Goal: Understand process/instructions: Learn about a topic

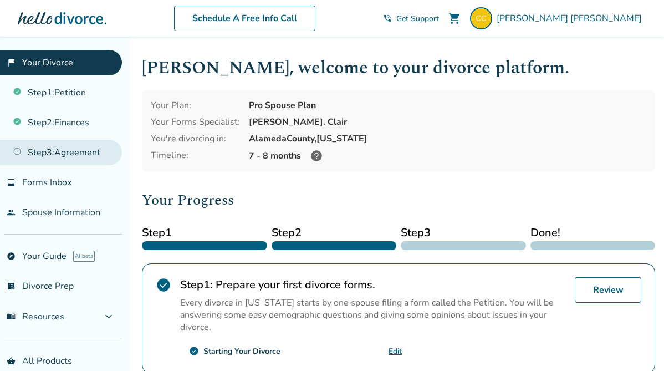
click at [79, 148] on link "Step 3 : Agreement" at bounding box center [61, 153] width 122 height 26
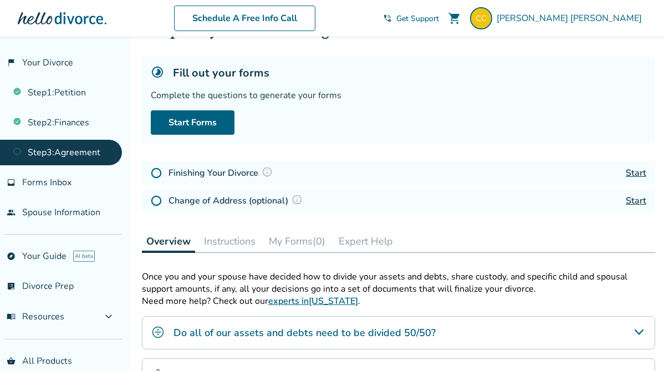
scroll to position [50, 0]
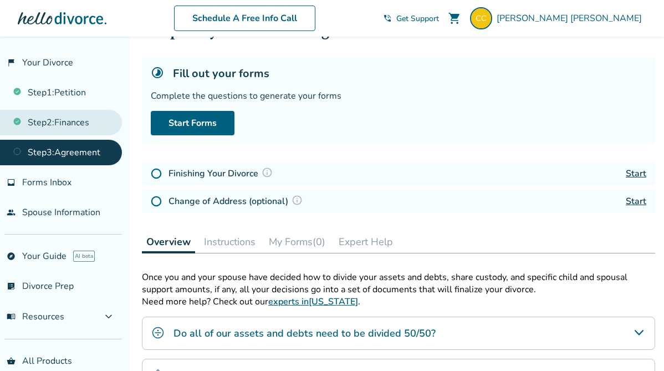
click at [88, 123] on link "Step 2 : Finances" at bounding box center [61, 123] width 122 height 26
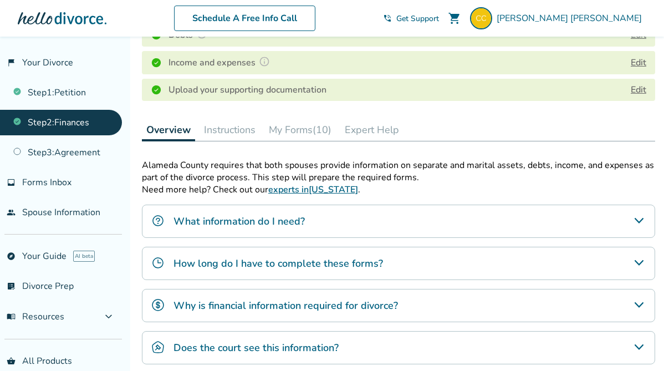
scroll to position [253, 0]
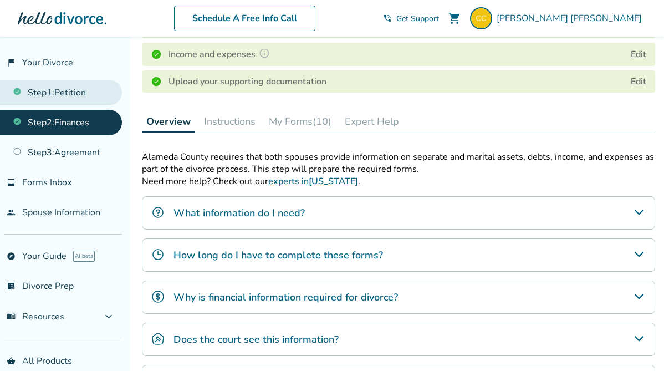
click at [69, 100] on link "Step 1 : Petition" at bounding box center [61, 93] width 122 height 26
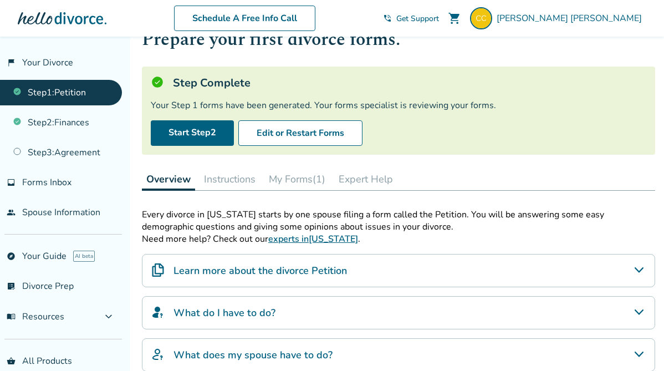
scroll to position [34, 0]
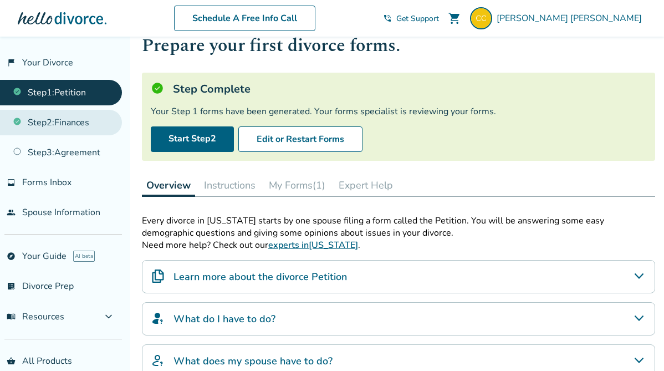
click at [67, 124] on link "Step 2 : Finances" at bounding box center [61, 123] width 122 height 26
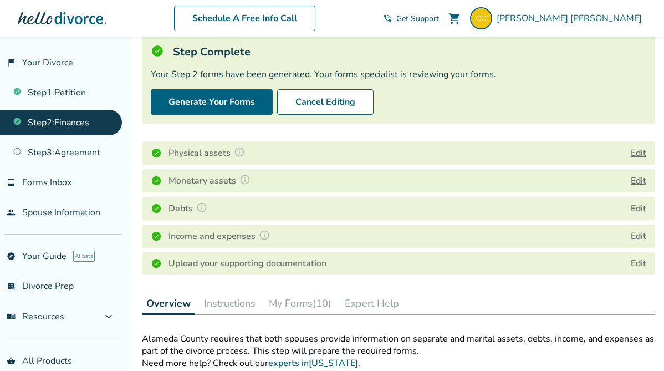
scroll to position [99, 0]
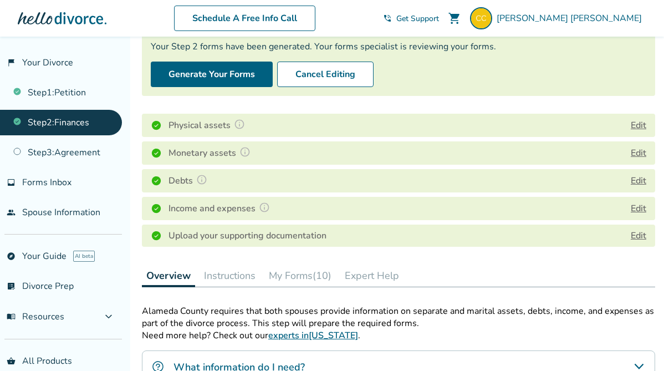
click at [302, 267] on button "My Forms (10)" at bounding box center [301, 276] width 72 height 22
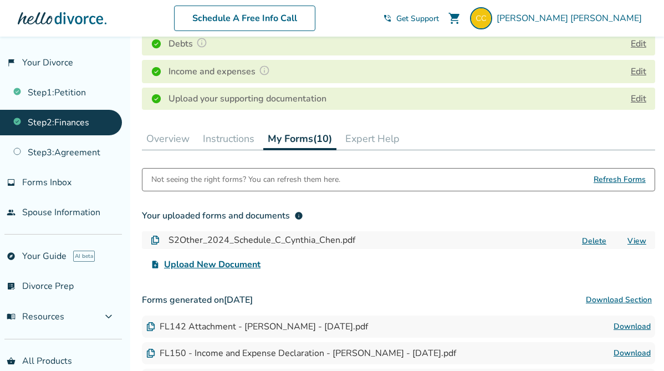
scroll to position [242, 0]
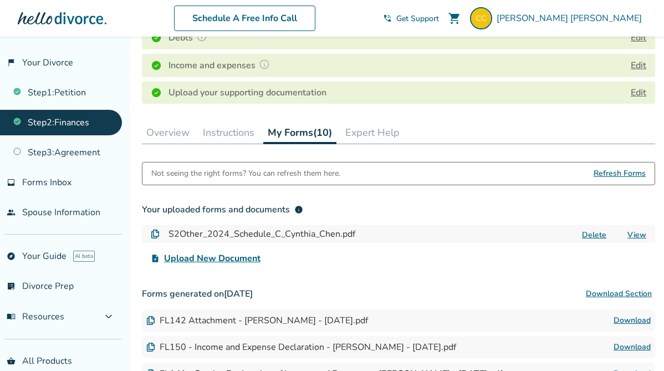
click at [627, 172] on span "Refresh Forms" at bounding box center [620, 174] width 52 height 22
click at [606, 174] on span "Refresh Forms" at bounding box center [620, 174] width 52 height 22
click at [622, 169] on span "Refresh Forms" at bounding box center [620, 174] width 52 height 22
click at [620, 169] on span "Refresh Forms" at bounding box center [620, 174] width 52 height 22
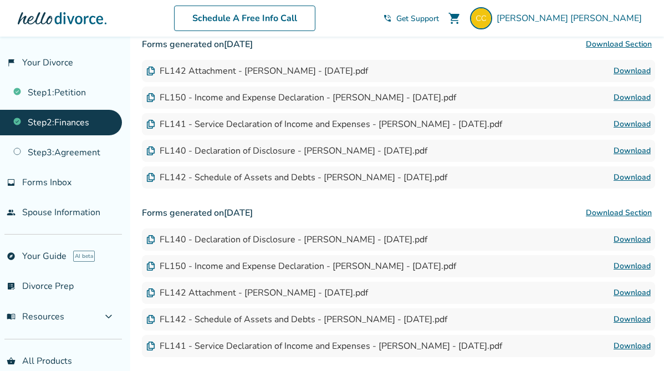
scroll to position [573, 0]
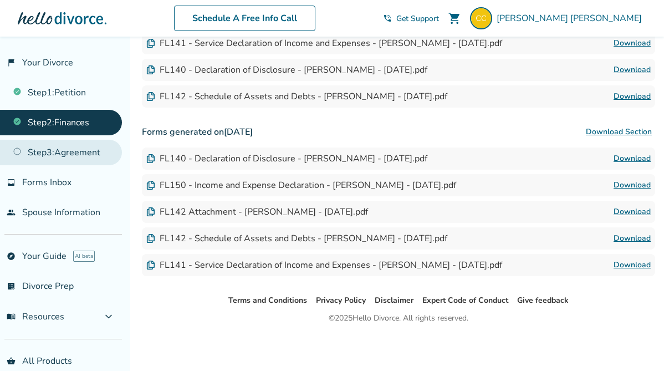
click at [88, 154] on link "Step 3 : Agreement" at bounding box center [61, 153] width 122 height 26
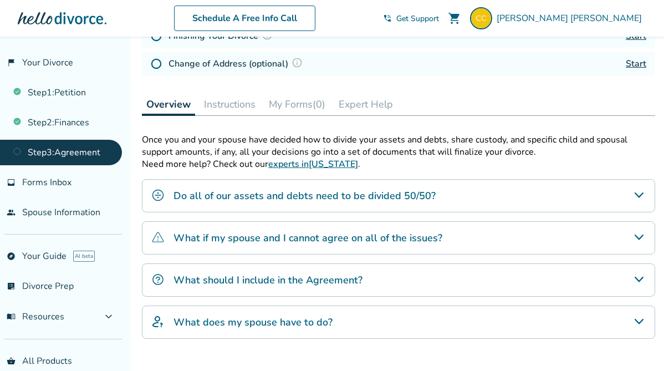
scroll to position [186, 0]
